Goal: Navigation & Orientation: Find specific page/section

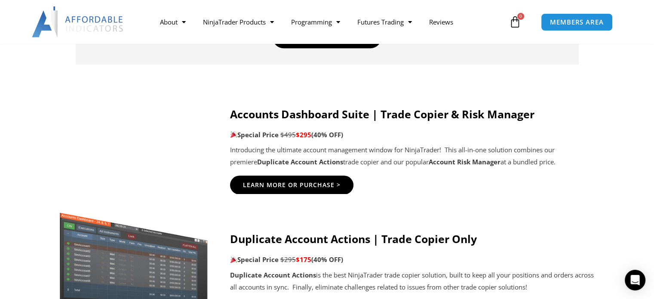
scroll to position [445, 0]
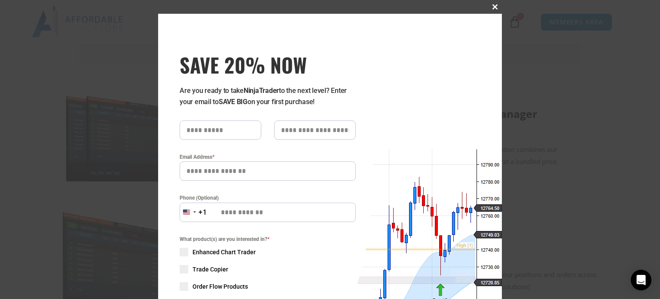
click at [490, 5] on span at bounding box center [495, 6] width 14 height 5
